Goal: Task Accomplishment & Management: Use online tool/utility

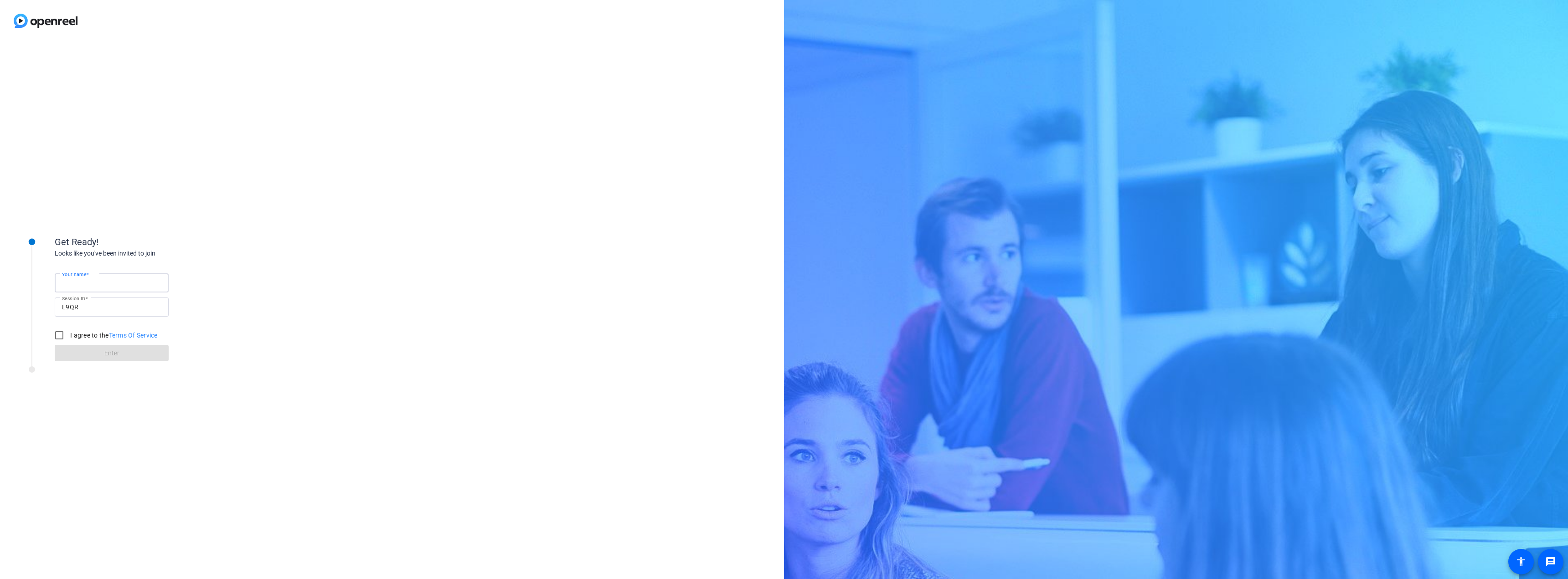
click at [117, 282] on input "Your name" at bounding box center [111, 283] width 99 height 11
type input "[PERSON_NAME]"
click at [57, 337] on input "I agree to the Terms Of Service" at bounding box center [59, 335] width 18 height 18
checkbox input "true"
click at [134, 353] on span at bounding box center [111, 353] width 114 height 22
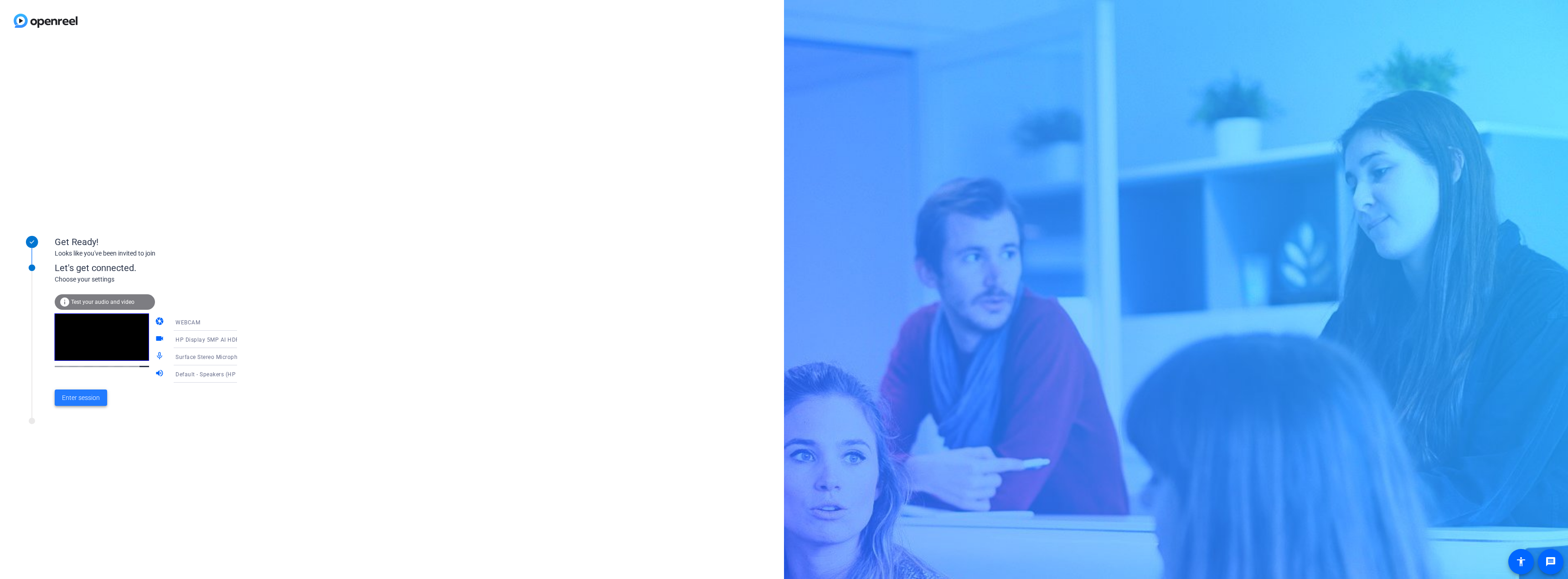
click at [79, 398] on span "Enter session" at bounding box center [81, 398] width 38 height 10
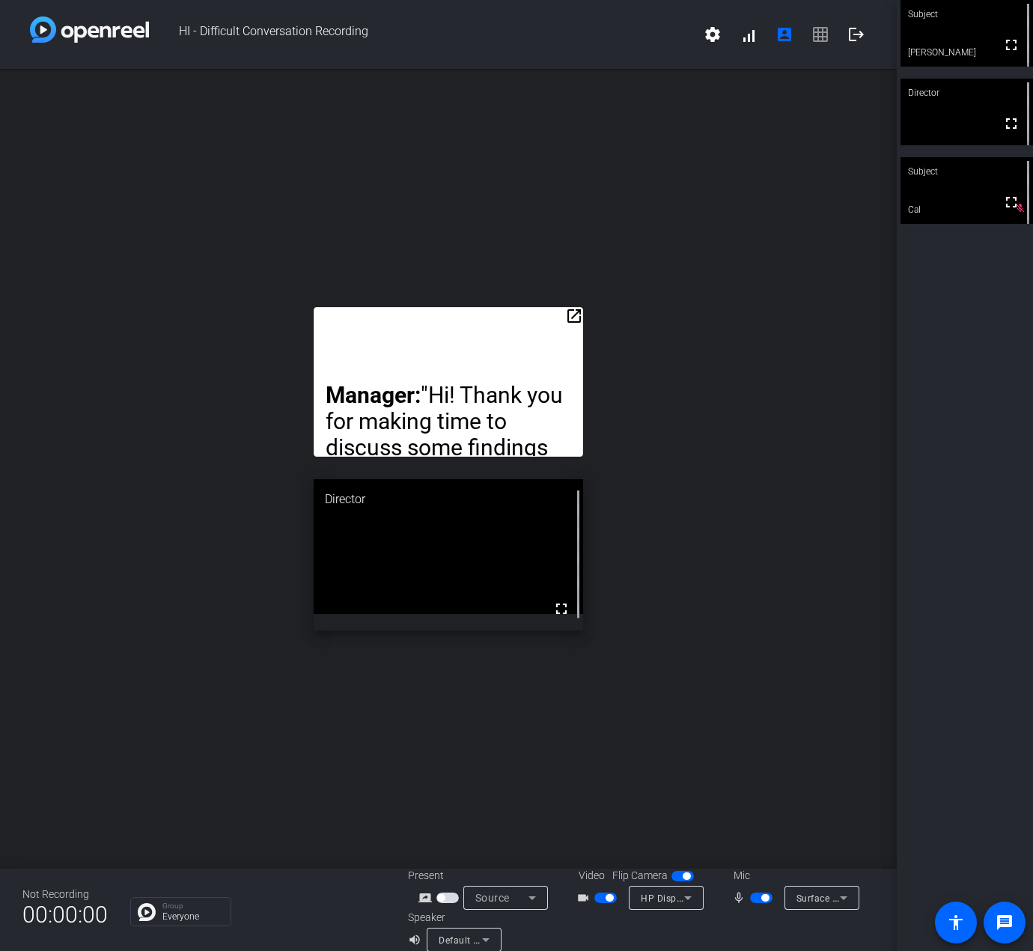
click at [568, 315] on mat-icon "open_in_new" at bounding box center [574, 316] width 18 height 18
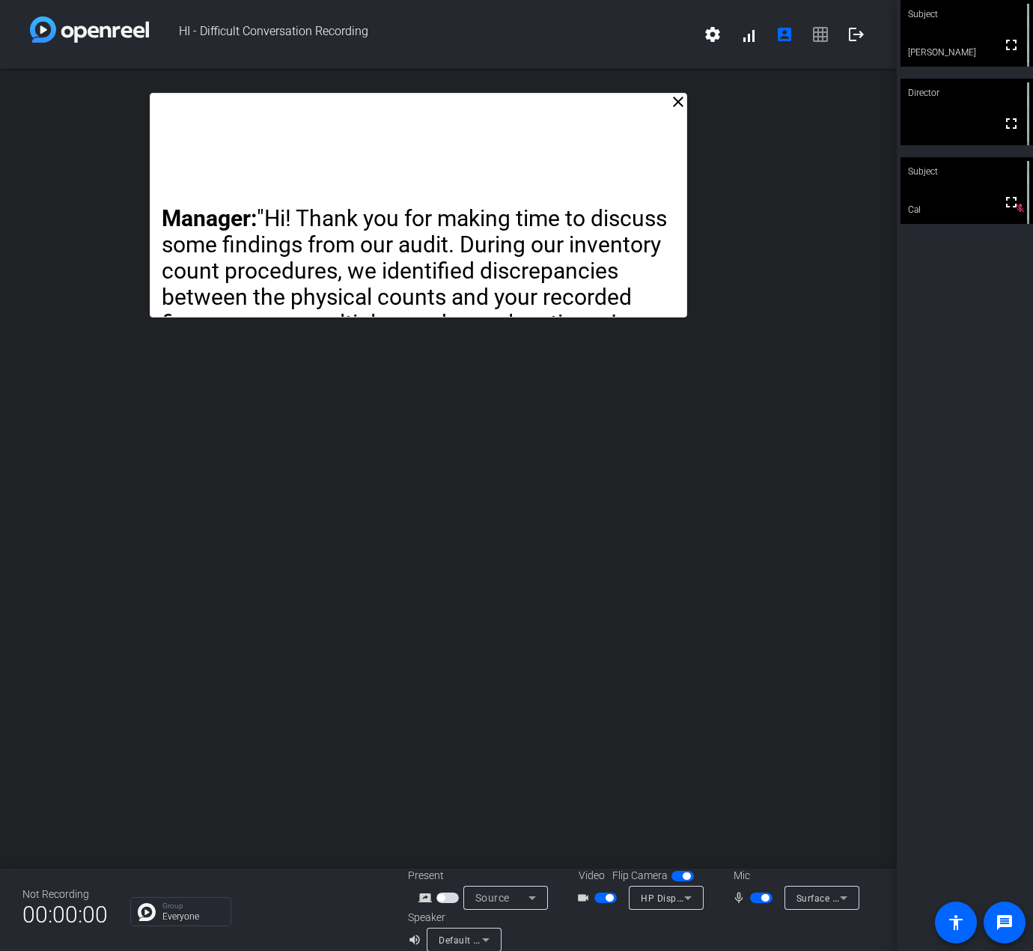
drag, startPoint x: 410, startPoint y: 303, endPoint x: 380, endPoint y: 315, distance: 32.5
click at [380, 315] on p "Manager: "Hi! Thank you for making time to discuss some findings from our audit…" at bounding box center [419, 310] width 514 height 210
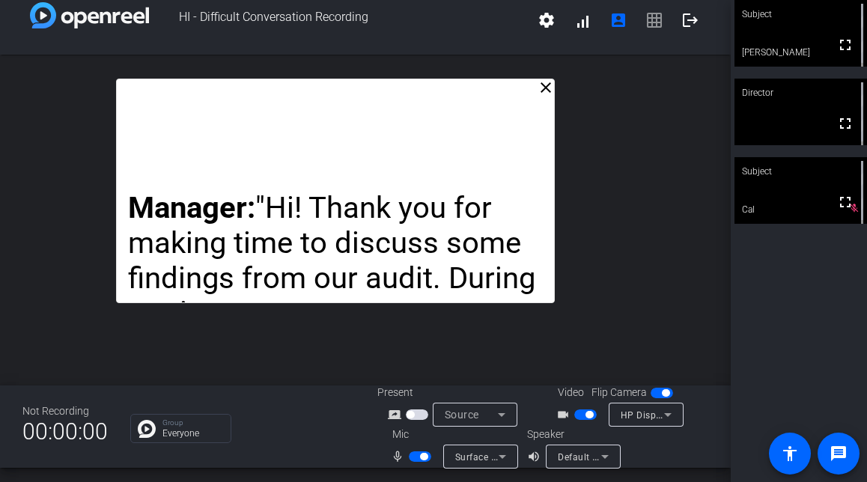
scroll to position [17, 0]
